Goal: Find specific page/section: Find specific page/section

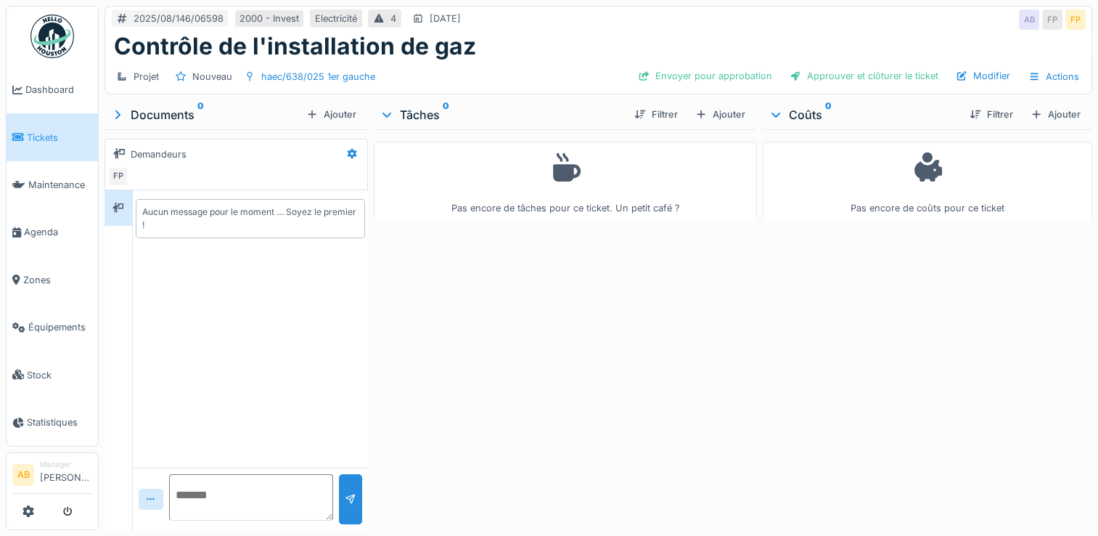
click at [55, 41] on img at bounding box center [52, 37] width 44 height 44
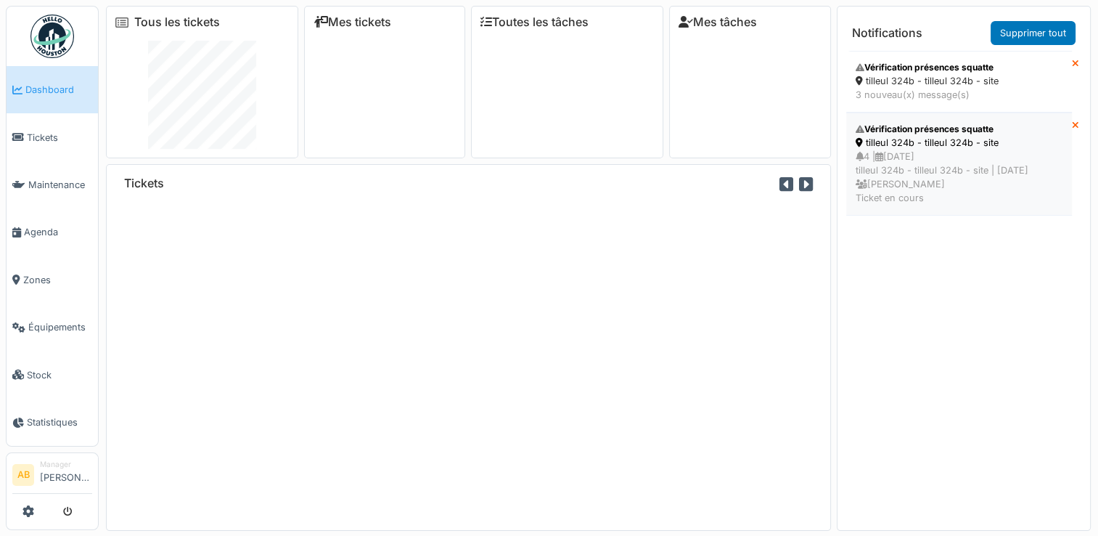
click at [903, 202] on div "4 | 27/08/2025 tilleul 324b - tilleul 324b - site | Il y a 0 jour(s) Ahmed Belh…" at bounding box center [959, 178] width 207 height 56
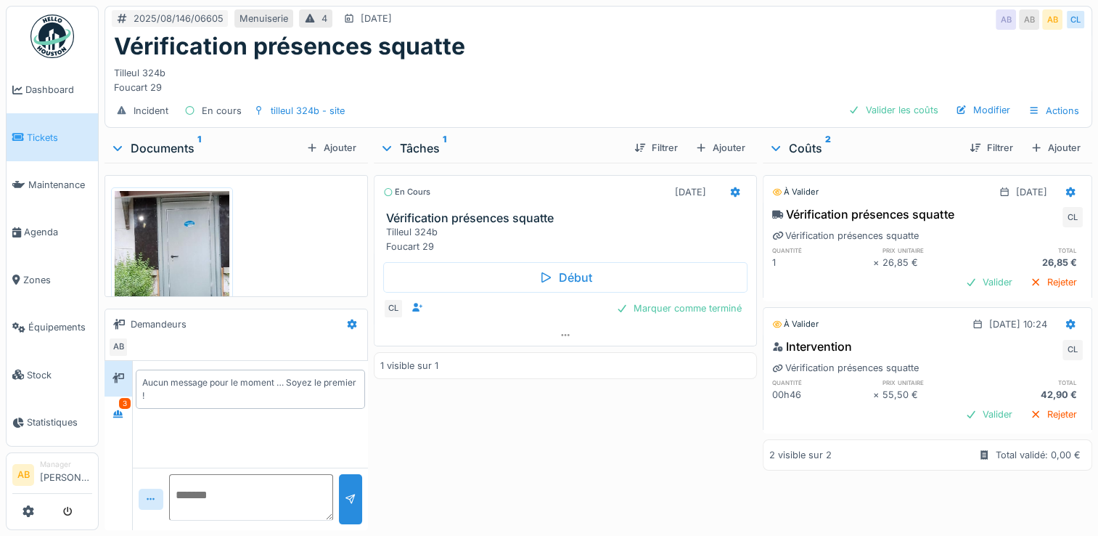
click at [160, 136] on div "Documents 1 Ajouter" at bounding box center [236, 148] width 263 height 29
click at [160, 147] on div "Documents 1" at bounding box center [205, 147] width 190 height 17
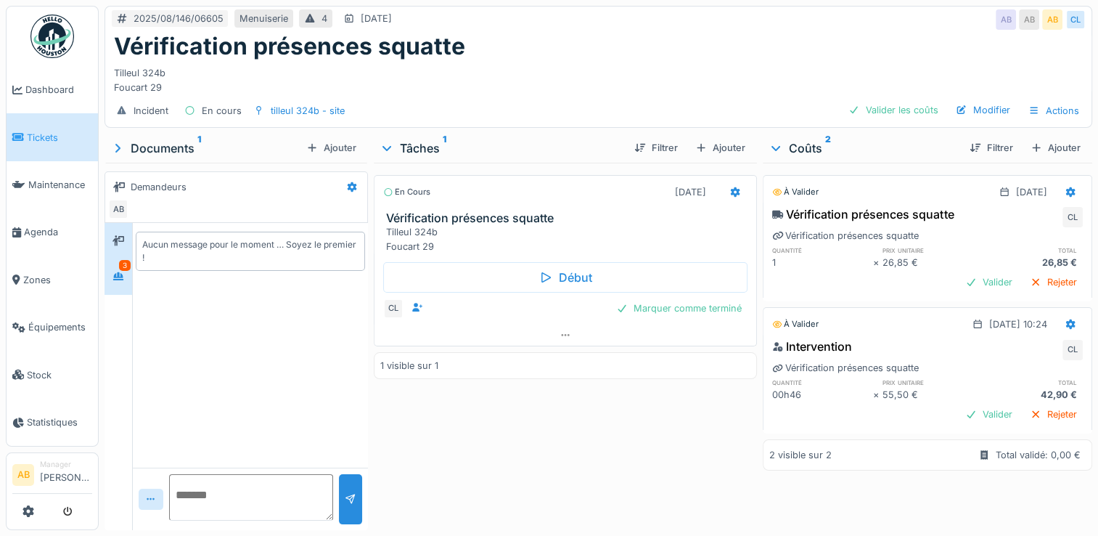
click at [127, 288] on div "3" at bounding box center [119, 276] width 28 height 36
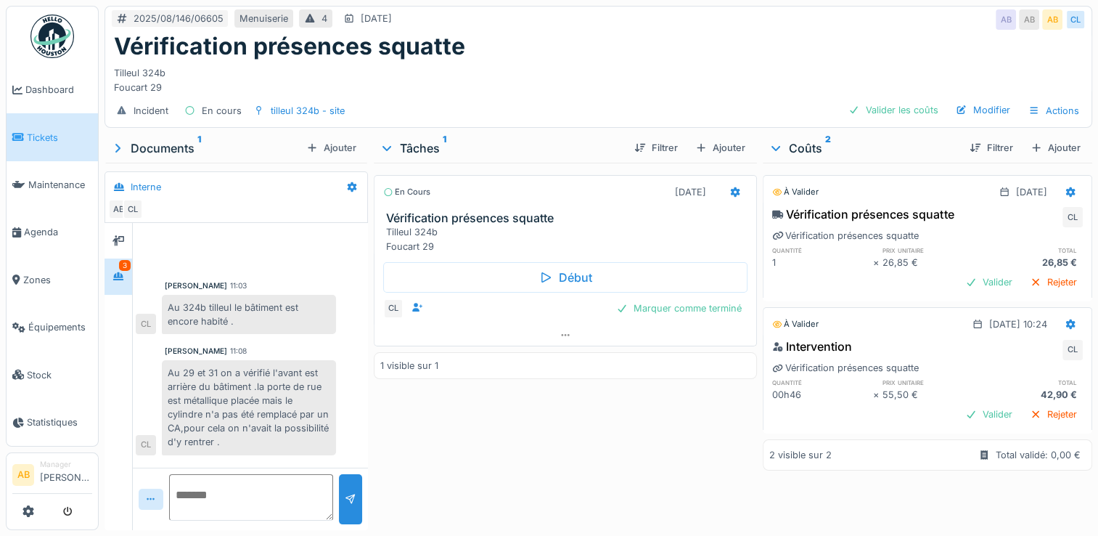
scroll to position [71, 0]
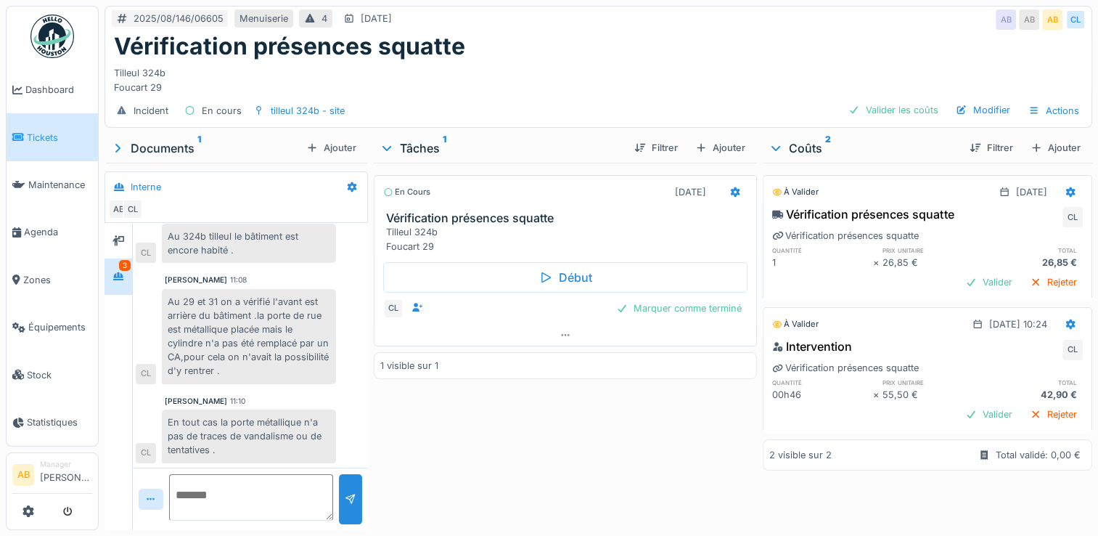
click at [48, 30] on img at bounding box center [52, 37] width 44 height 44
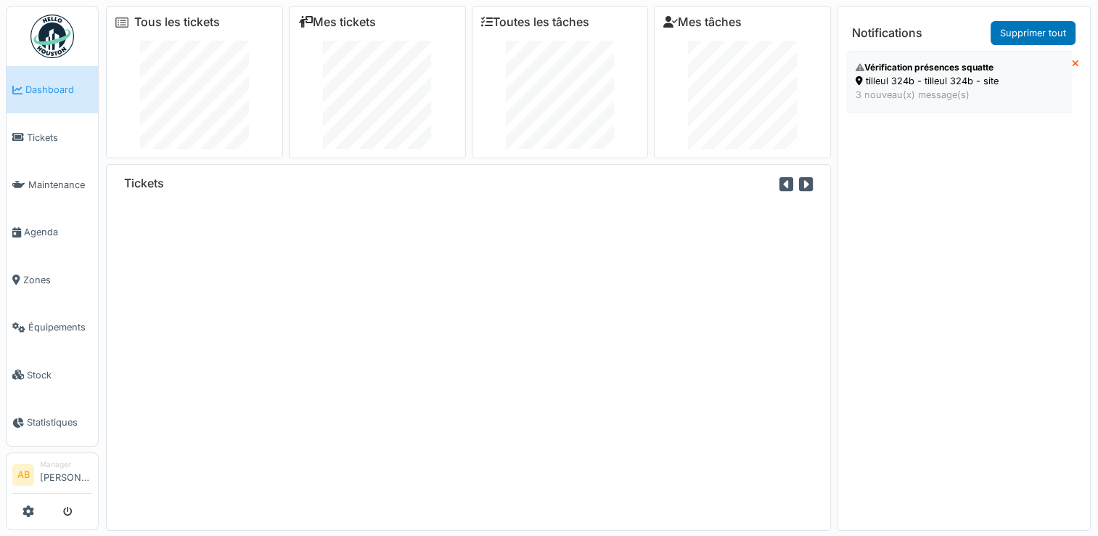
click at [878, 84] on div "tilleul 324b - tilleul 324b - site" at bounding box center [959, 81] width 207 height 14
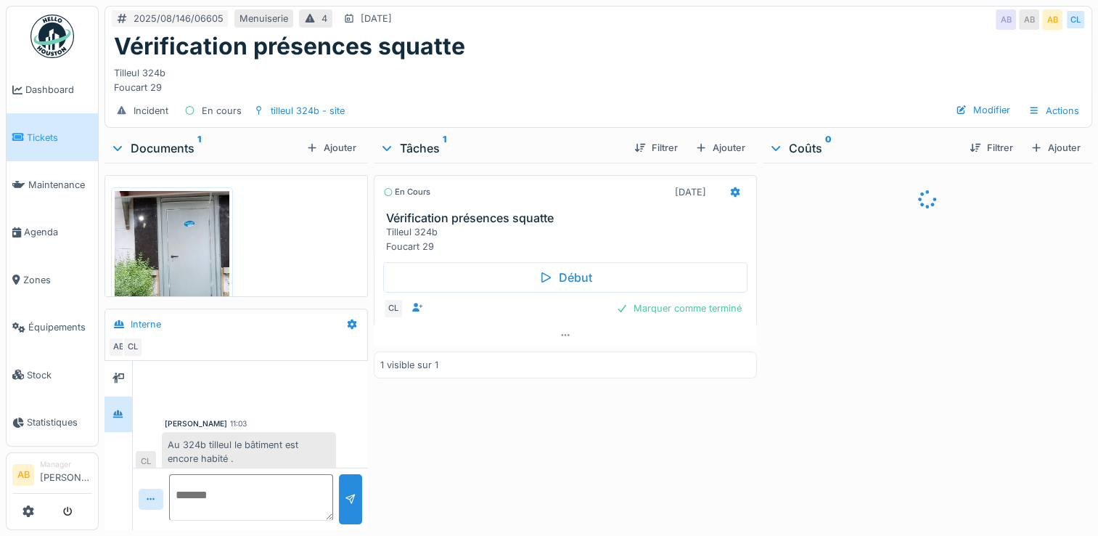
scroll to position [209, 0]
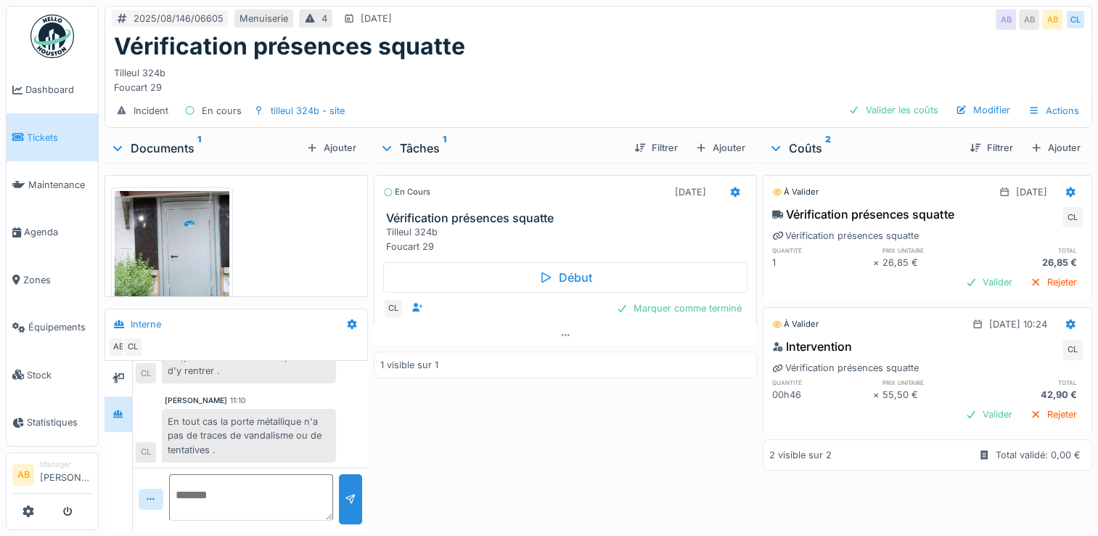
click at [610, 104] on div "Incident En cours tilleul 324b - site Valider les coûts Modifier Actions" at bounding box center [598, 110] width 986 height 33
click at [63, 34] on img at bounding box center [52, 37] width 44 height 44
